Goal: Task Accomplishment & Management: Complete application form

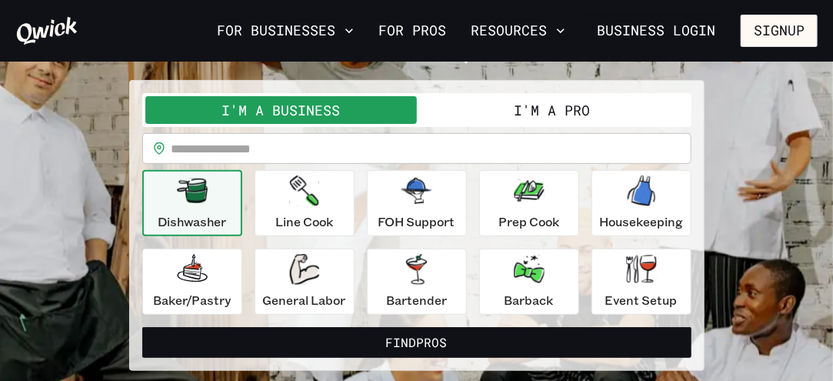
scroll to position [115, 0]
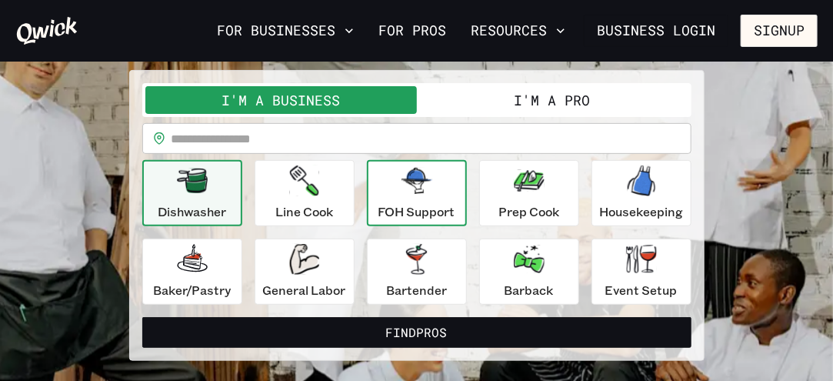
click at [419, 192] on icon "button" at bounding box center [417, 181] width 31 height 26
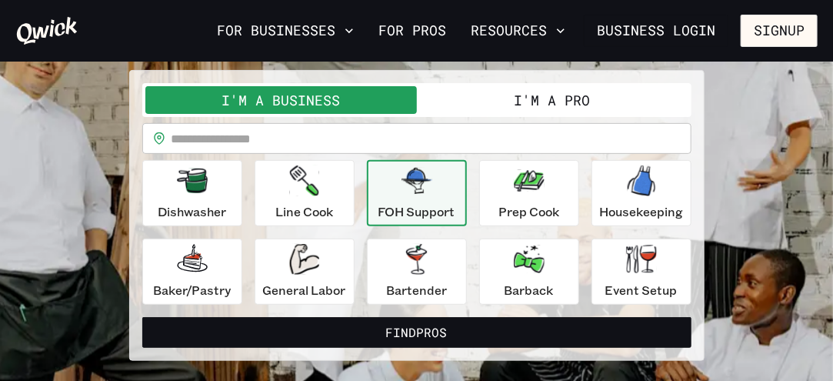
click at [564, 101] on button "I'm a Pro" at bounding box center [553, 100] width 272 height 28
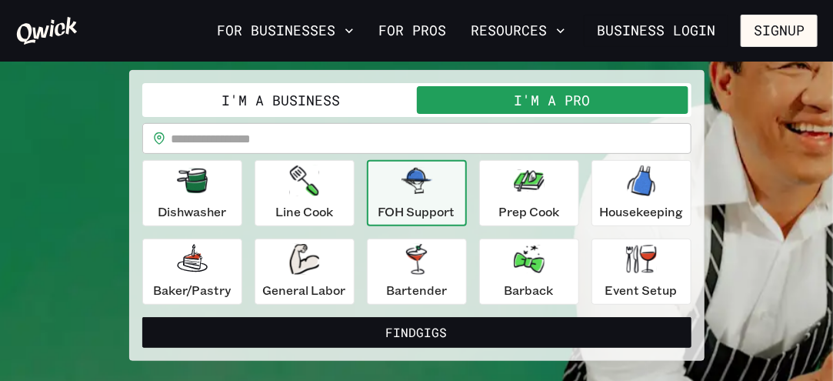
click at [418, 192] on icon "button" at bounding box center [417, 181] width 31 height 26
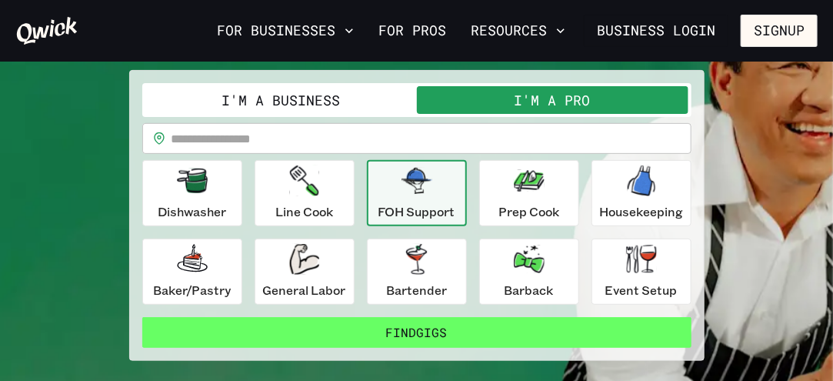
click at [457, 328] on button "Find Gigs" at bounding box center [416, 332] width 549 height 31
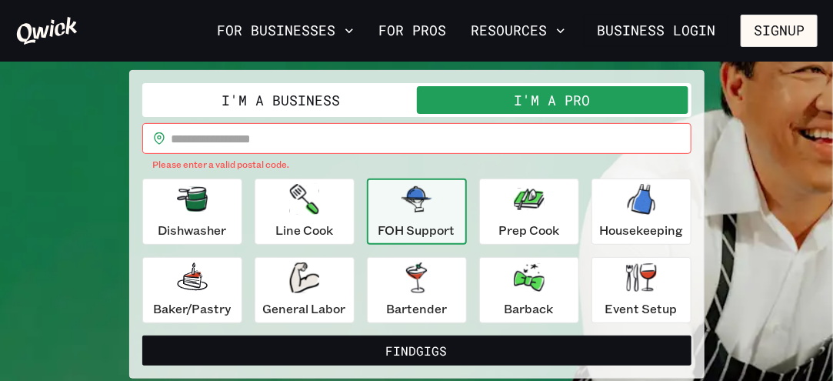
click at [289, 134] on input "text" at bounding box center [432, 138] width 520 height 31
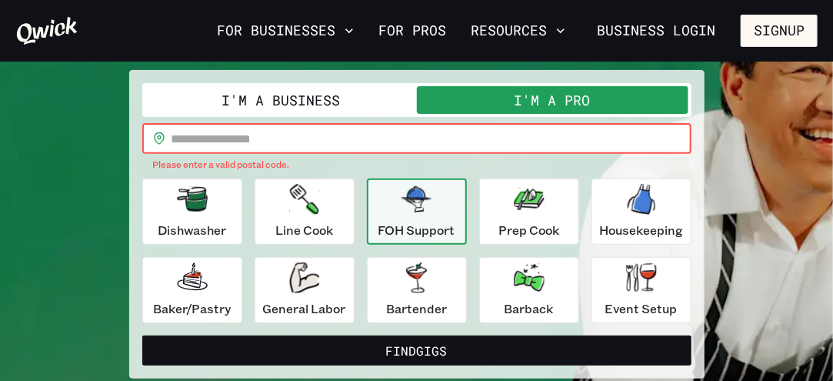
type input "*****"
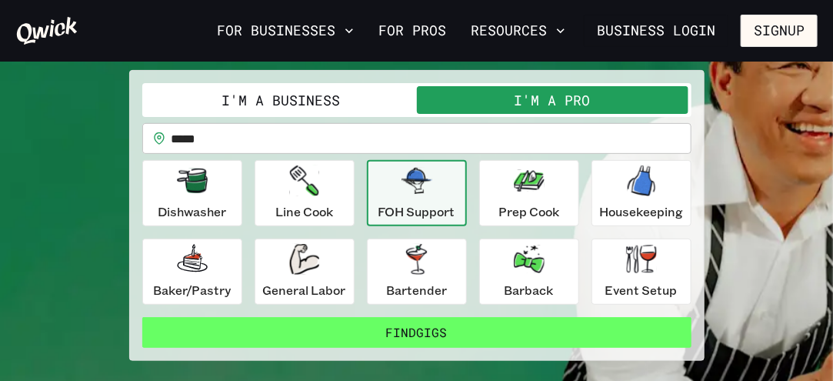
click at [406, 330] on button "Find Gigs" at bounding box center [416, 332] width 549 height 31
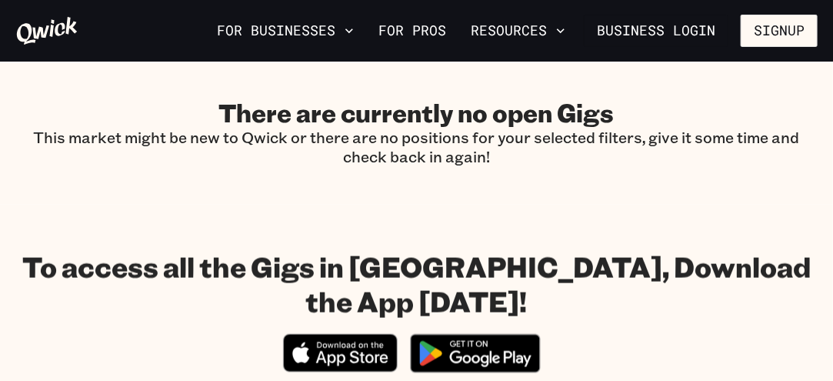
scroll to position [602, 0]
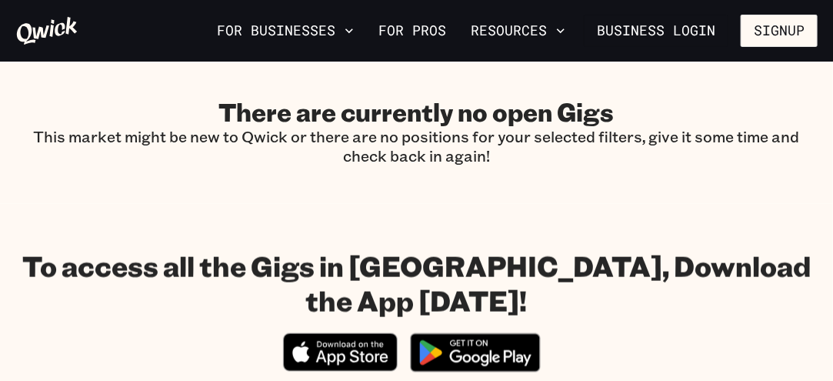
scroll to position [115, 0]
